Goal: Information Seeking & Learning: Learn about a topic

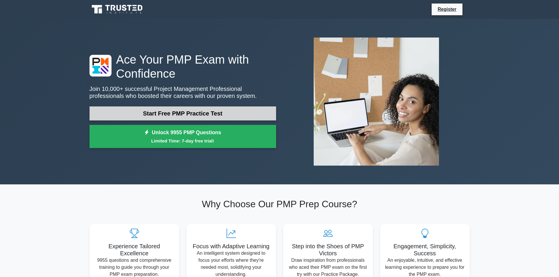
click at [237, 114] on link "Start Free PMP Practice Test" at bounding box center [183, 114] width 187 height 14
click at [208, 115] on link "Start Free PMP Practice Test" at bounding box center [183, 114] width 187 height 14
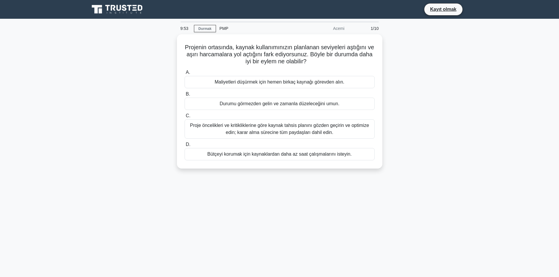
click at [457, 85] on div "Projenin ortasında, kaynak kullanımınızın planlanan seviyeleri aştığını ve aşır…" at bounding box center [279, 104] width 387 height 141
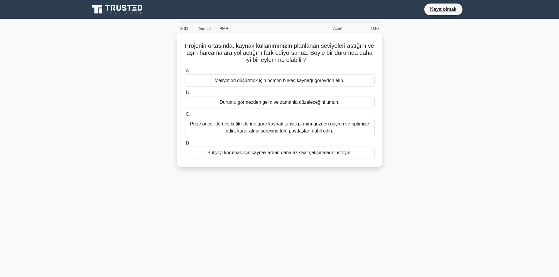
click at [312, 131] on font "Proje öncelikleri ve kritikliklerine göre kaynak tahsis planını gözden geçirin …" at bounding box center [279, 127] width 179 height 12
click at [185, 117] on input "C. Proje öncelikleri ve kritikliklerine göre kaynak tahsis planını gözden geçir…" at bounding box center [185, 115] width 0 height 4
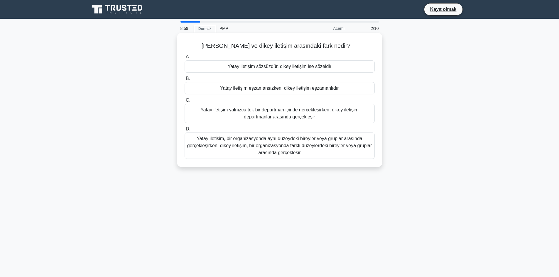
click at [268, 149] on font "Yatay iletişim, bir organizasyonda aynı düzeydeki bireyler veya gruplar arasınd…" at bounding box center [279, 145] width 185 height 21
click at [185, 131] on input "D. Yatay iletişim, bir organizasyonda aynı düzeydeki bireyler veya gruplar aras…" at bounding box center [185, 129] width 0 height 4
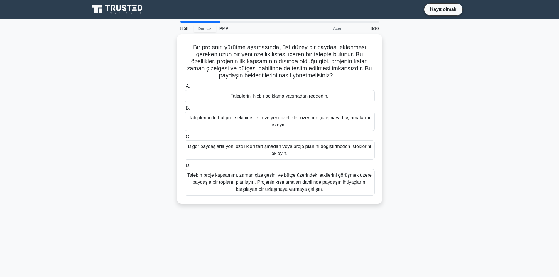
click at [268, 149] on div "Diğer paydaşlarla yeni özellikleri tartışmadan veya proje planını değiştirmeden…" at bounding box center [280, 150] width 190 height 19
click at [185, 139] on input "C. Diğer paydaşlarla yeni özellikleri tartışmadan veya proje planını değiştirme…" at bounding box center [185, 137] width 0 height 4
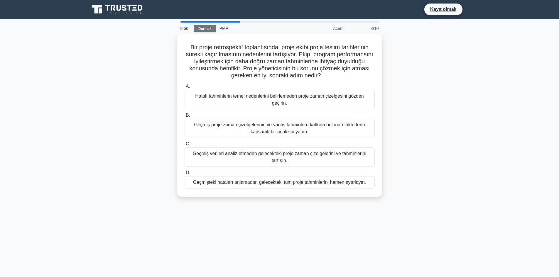
click at [199, 30] on font "Durmak" at bounding box center [204, 29] width 13 height 4
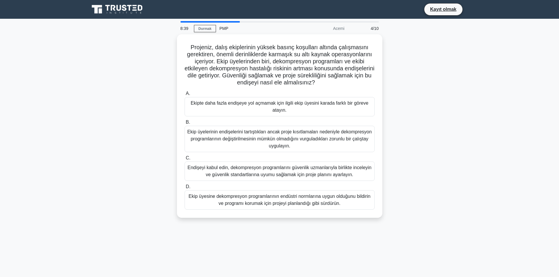
click at [415, 126] on div "Projeniz, dalış ekiplerinin yüksek basınç koşulları altında çalışmasını gerekti…" at bounding box center [279, 129] width 387 height 191
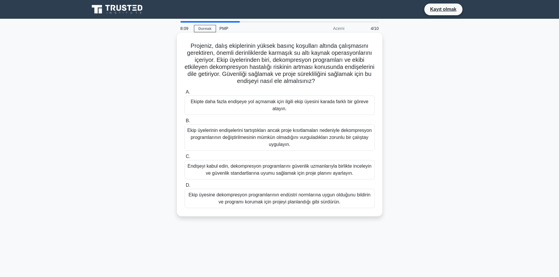
click at [308, 174] on font "Endişeyi kabul edin, dekompresyon programlarını güvenlik uzmanlarıyla birlikte …" at bounding box center [280, 170] width 184 height 12
click at [185, 159] on input "C. Endişeyi kabul edin, dekompresyon programlarını güvenlik uzmanlarıyla birlik…" at bounding box center [185, 157] width 0 height 4
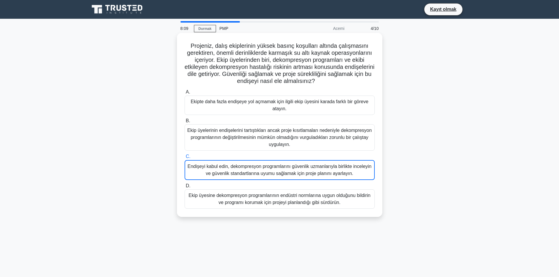
click at [308, 174] on font "Endişeyi kabul edin, dekompresyon programlarını güvenlik uzmanlarıyla birlikte …" at bounding box center [280, 170] width 184 height 12
click at [185, 159] on input "C. Endişeyi kabul edin, dekompresyon programlarını güvenlik uzmanlarıyla birlik…" at bounding box center [185, 157] width 0 height 4
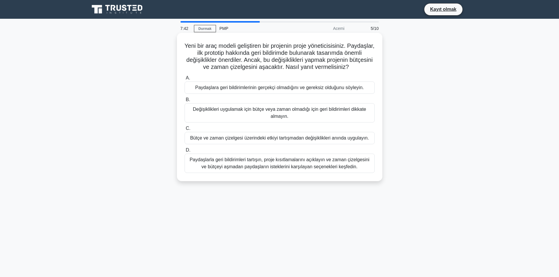
click at [301, 163] on font "Paydaşlarla geri bildirimleri tartışın, proje kısıtlamalarını açıklayın ve zama…" at bounding box center [280, 163] width 180 height 12
click at [185, 152] on input "D. Paydaşlarla geri bildirimleri tartışın, proje kısıtlamalarını açıklayın ve z…" at bounding box center [185, 150] width 0 height 4
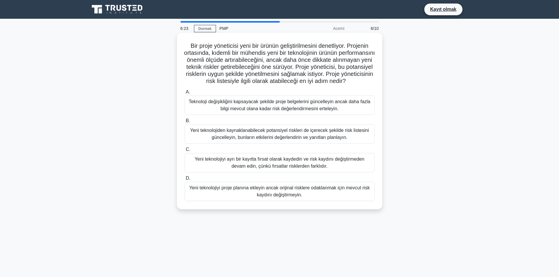
click at [310, 140] on font "Yeni teknolojiden kaynaklanabilecek potansiyel riskleri de içerecek şekilde ris…" at bounding box center [279, 134] width 179 height 12
click at [185, 123] on input "B. Yeni teknolojiden kaynaklanabilecek potansiyel riskleri de içerecek şekilde …" at bounding box center [185, 121] width 0 height 4
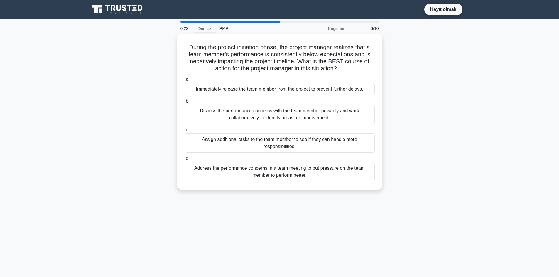
click at [310, 148] on div "Assign additional tasks to the team member to see if they can handle more respo…" at bounding box center [280, 143] width 190 height 19
click at [185, 132] on input "c. Assign additional tasks to the team member to see if they can handle more re…" at bounding box center [185, 130] width 0 height 4
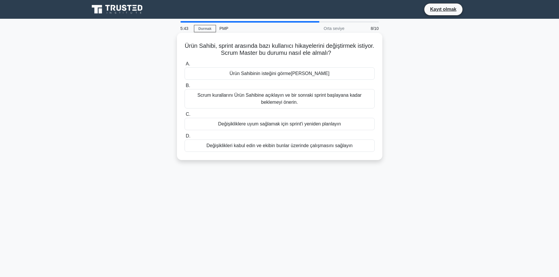
click at [336, 97] on font "Scrum kurallarını Ürün Sahibine açıklayın ve bir sonraki sprint başlayana kadar…" at bounding box center [279, 99] width 164 height 12
click at [185, 88] on input "B. Scrum kurallarını Ürün Sahibine açıklayın ve bir sonraki sprint başlayana ka…" at bounding box center [185, 86] width 0 height 4
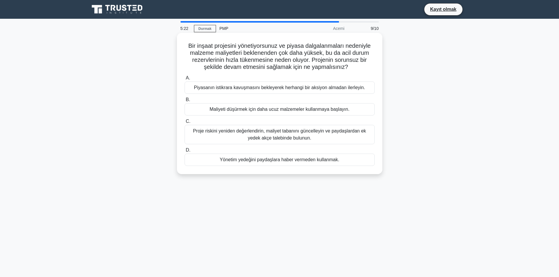
click at [335, 158] on font "Yönetim yedeğini paydaşlara haber vermeden kullanmak." at bounding box center [279, 159] width 119 height 5
click at [185, 152] on input "D. Yönetim yedeğini paydaşlara haber vermeden kullanmak." at bounding box center [185, 150] width 0 height 4
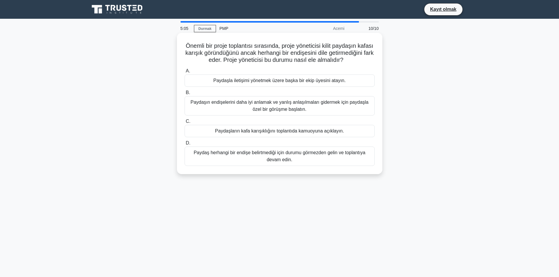
click at [304, 113] on font "Paydaşın endişelerini daha iyi anlamak ve yanlış anlaşılmaları gidermek için pa…" at bounding box center [279, 106] width 185 height 14
click at [185, 95] on input "B. Paydaşın endişelerini daha iyi anlamak ve yanlış anlaşılmaları gidermek için…" at bounding box center [185, 93] width 0 height 4
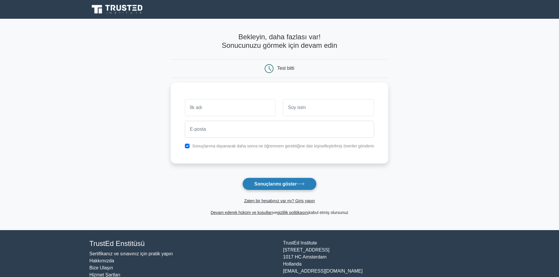
click at [296, 186] on font "Sonuçlarımı göster" at bounding box center [275, 184] width 43 height 5
type input "sılakaradag"
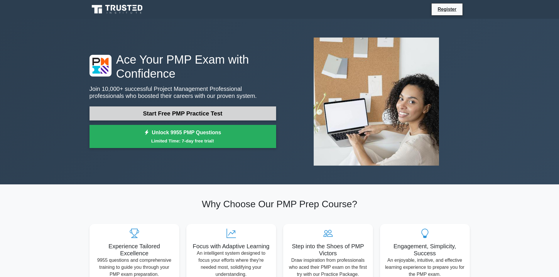
click at [199, 117] on link "Start Free PMP Practice Test" at bounding box center [183, 114] width 187 height 14
click at [190, 118] on link "Start Free PMP Practice Test" at bounding box center [183, 114] width 187 height 14
click at [199, 112] on link "Start Free PMP Practice Test" at bounding box center [183, 114] width 187 height 14
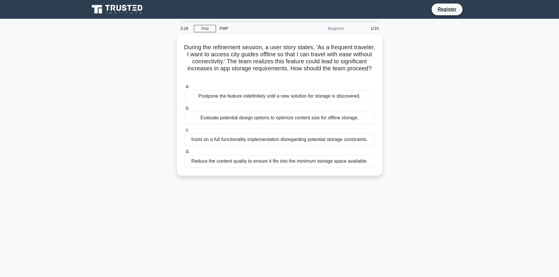
click at [187, 193] on div "3:28 Stop PMP Beginner 1/10 During the refinement session, a user story states,…" at bounding box center [279, 167] width 387 height 293
click at [203, 28] on link "Stop" at bounding box center [205, 28] width 22 height 7
